Goal: Task Accomplishment & Management: Manage account settings

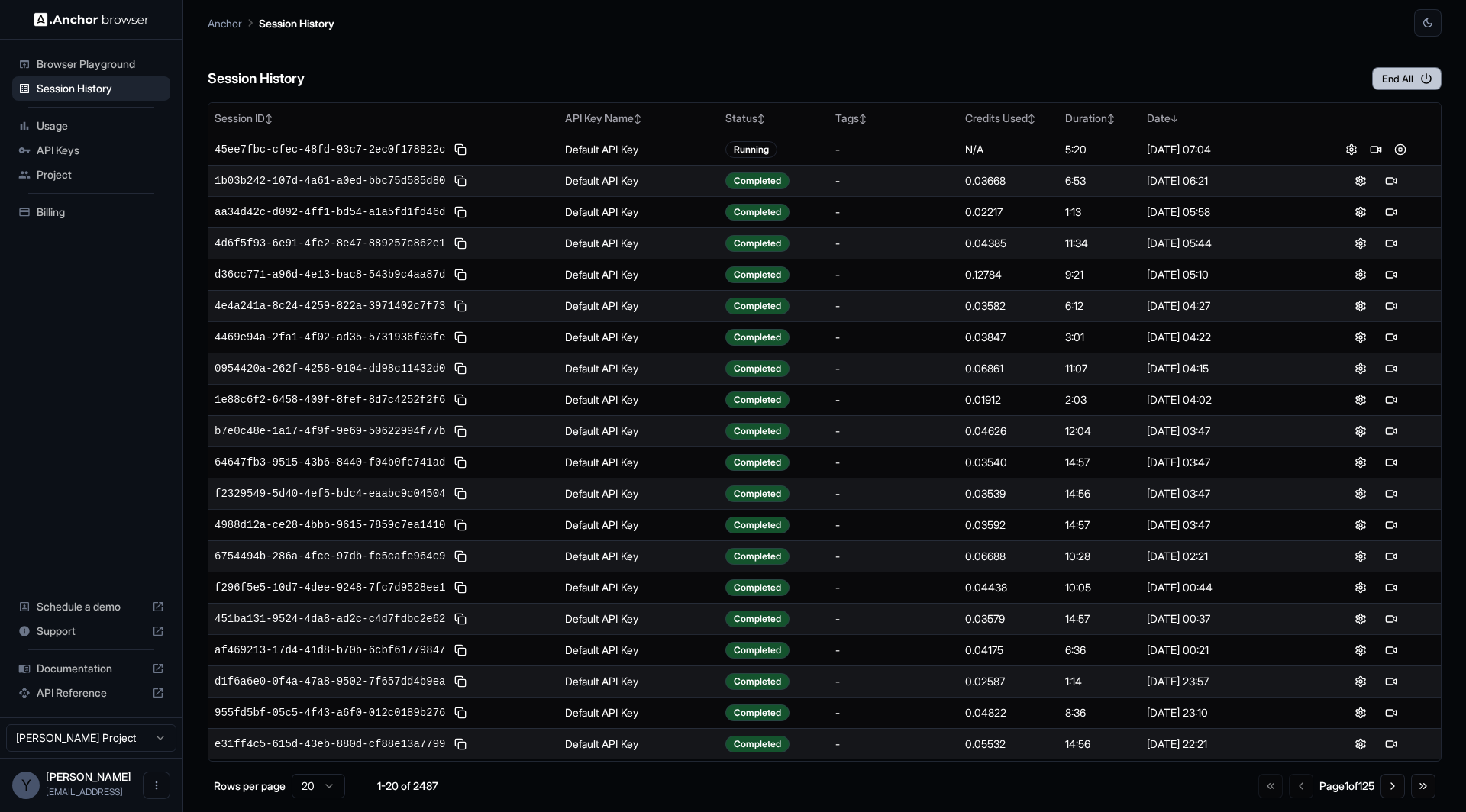
click at [1417, 80] on button "End All" at bounding box center [1406, 78] width 70 height 23
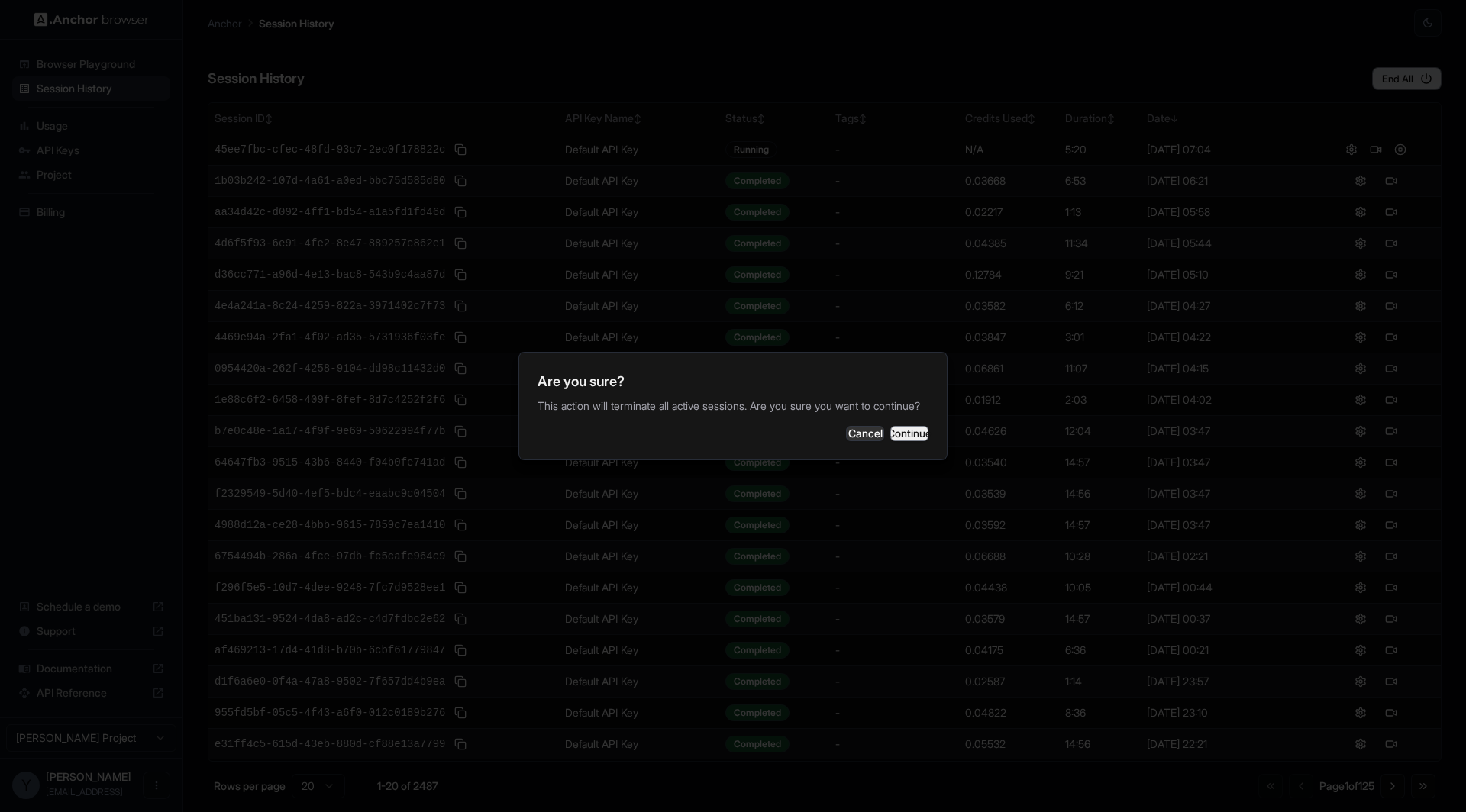
click at [896, 439] on button "Continue" at bounding box center [909, 434] width 38 height 15
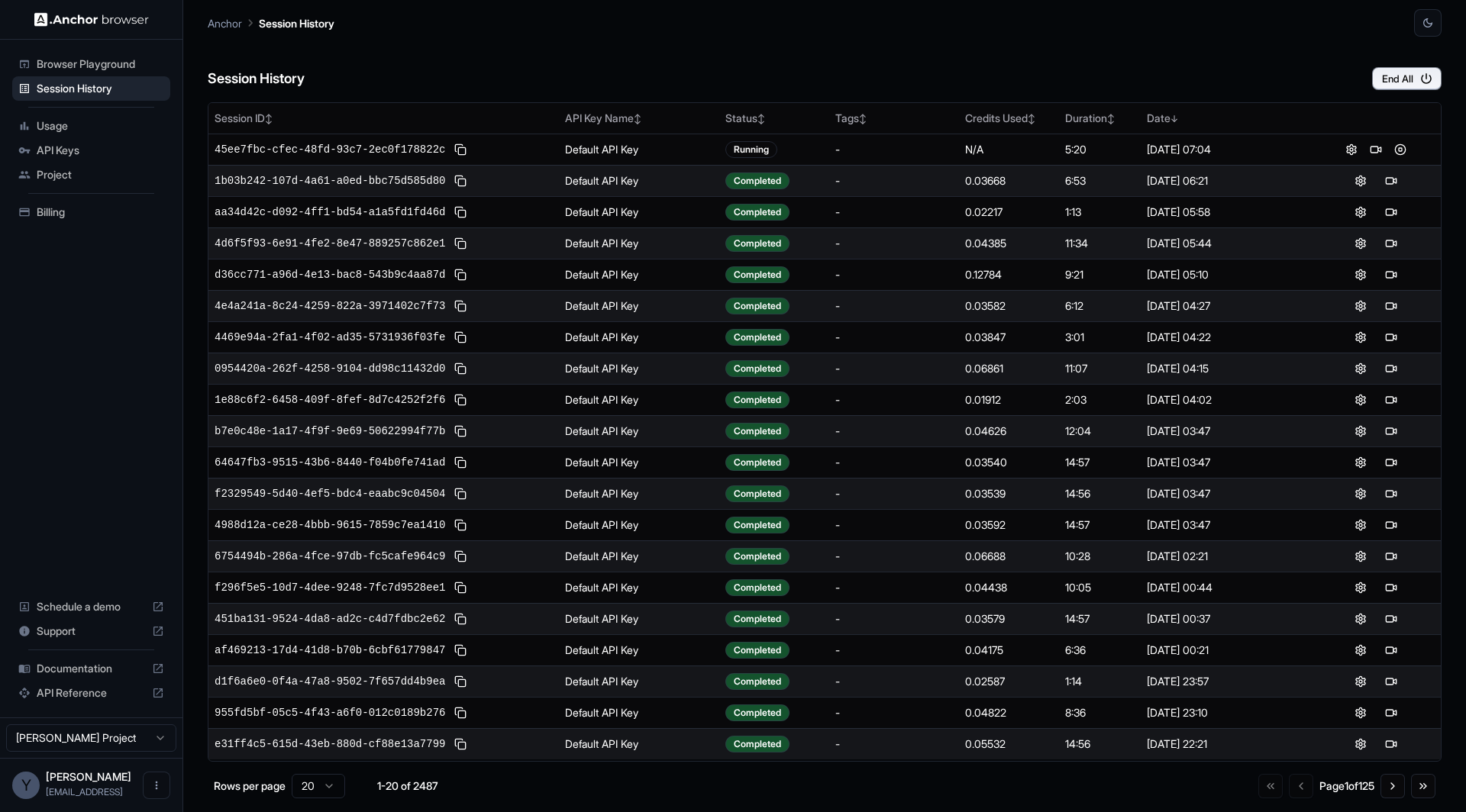
click at [67, 208] on span "Billing" at bounding box center [100, 213] width 128 height 15
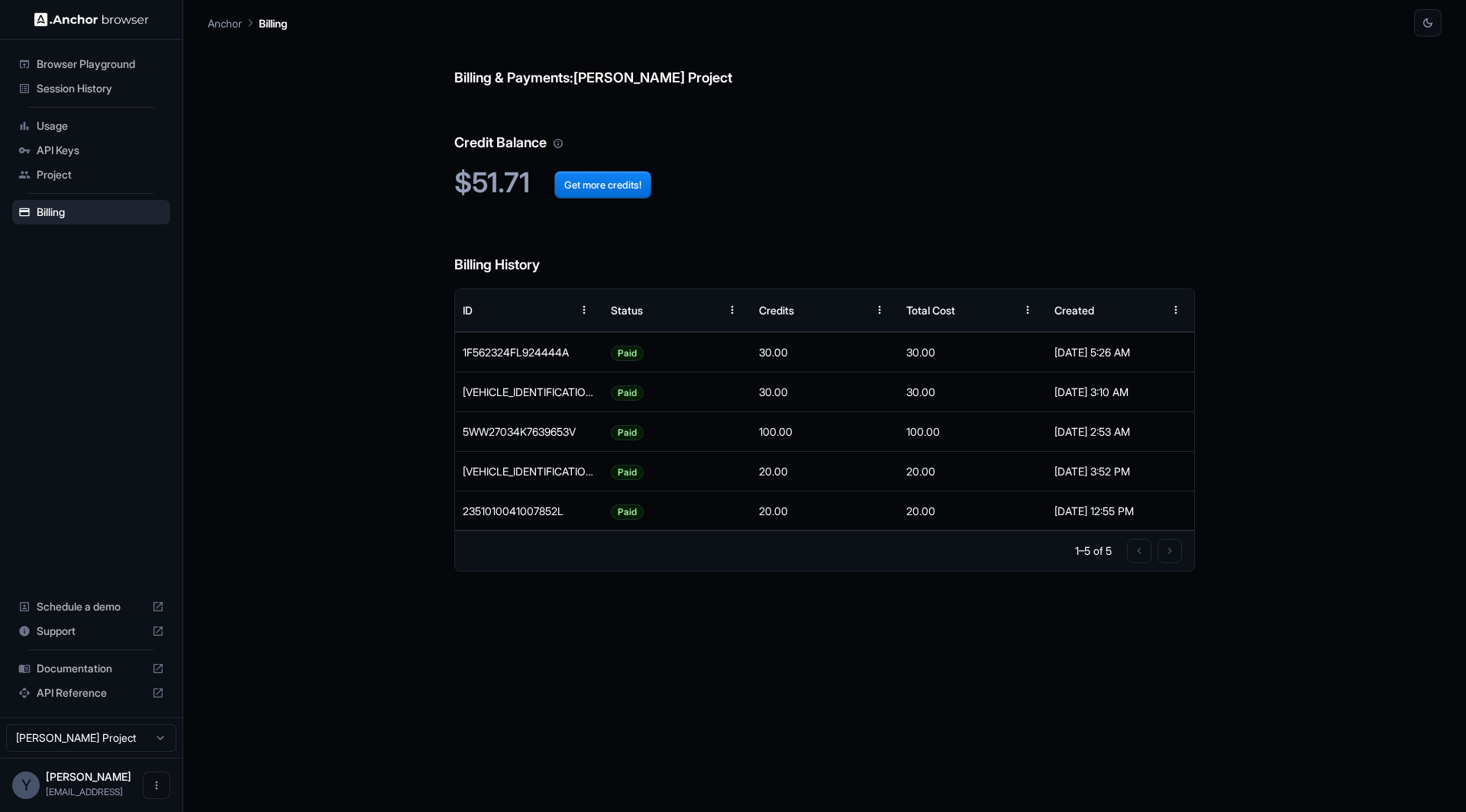
click at [80, 122] on span "Usage" at bounding box center [100, 126] width 128 height 15
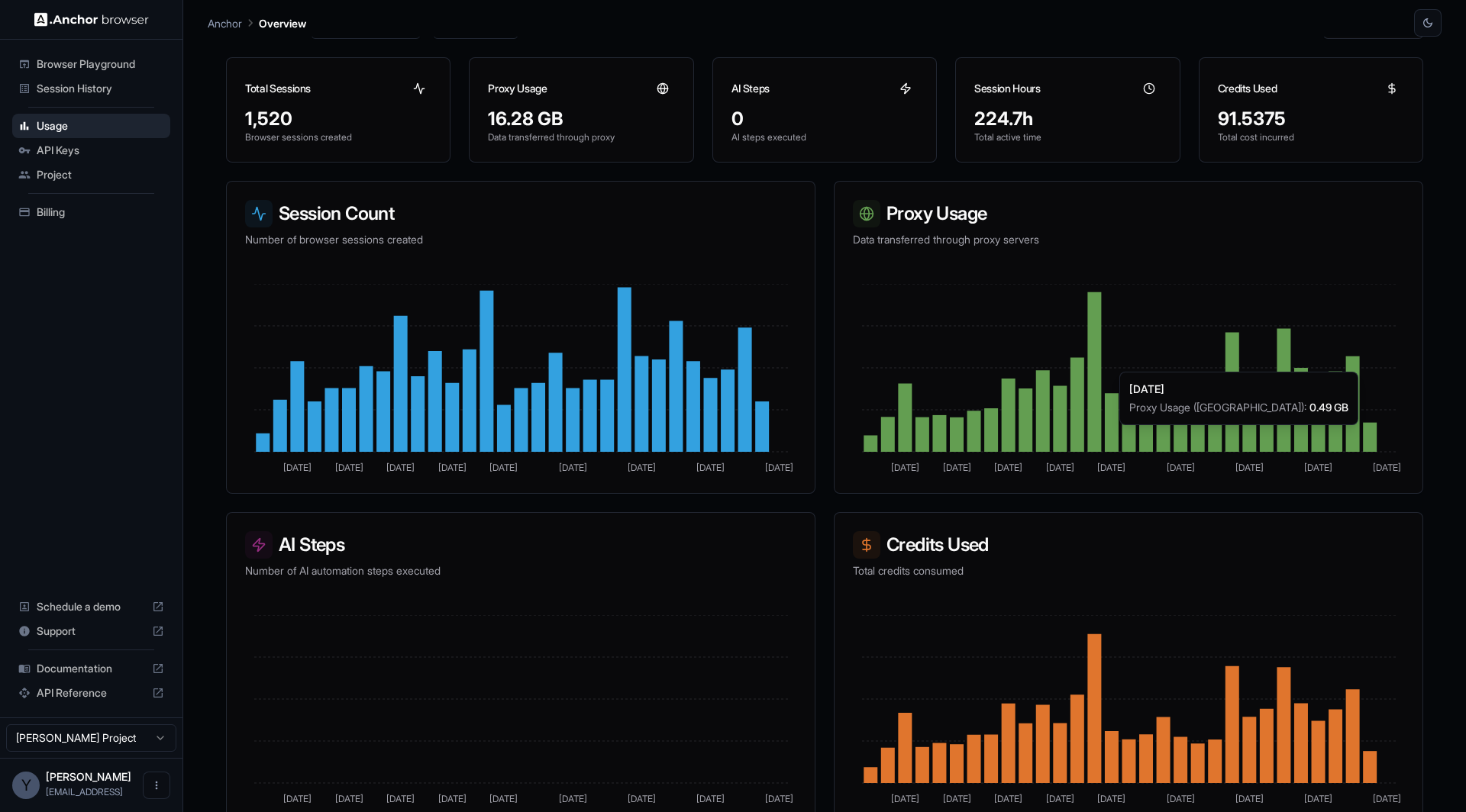
scroll to position [51, 0]
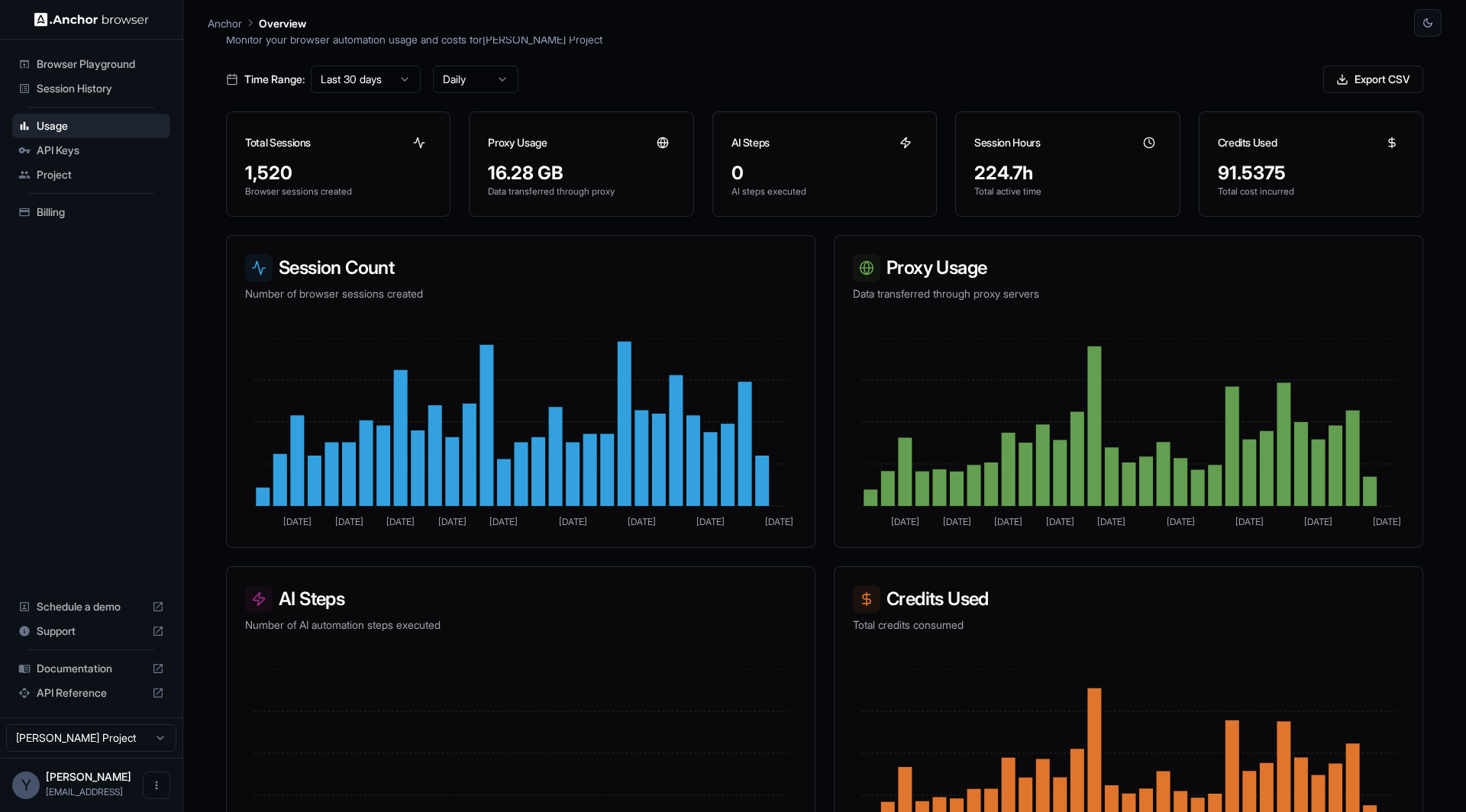
click at [377, 68] on html "Browser Playground Session History Usage API Keys Project Billing Schedule a de…" at bounding box center [733, 406] width 1466 height 812
